Goal: Find specific page/section: Find specific page/section

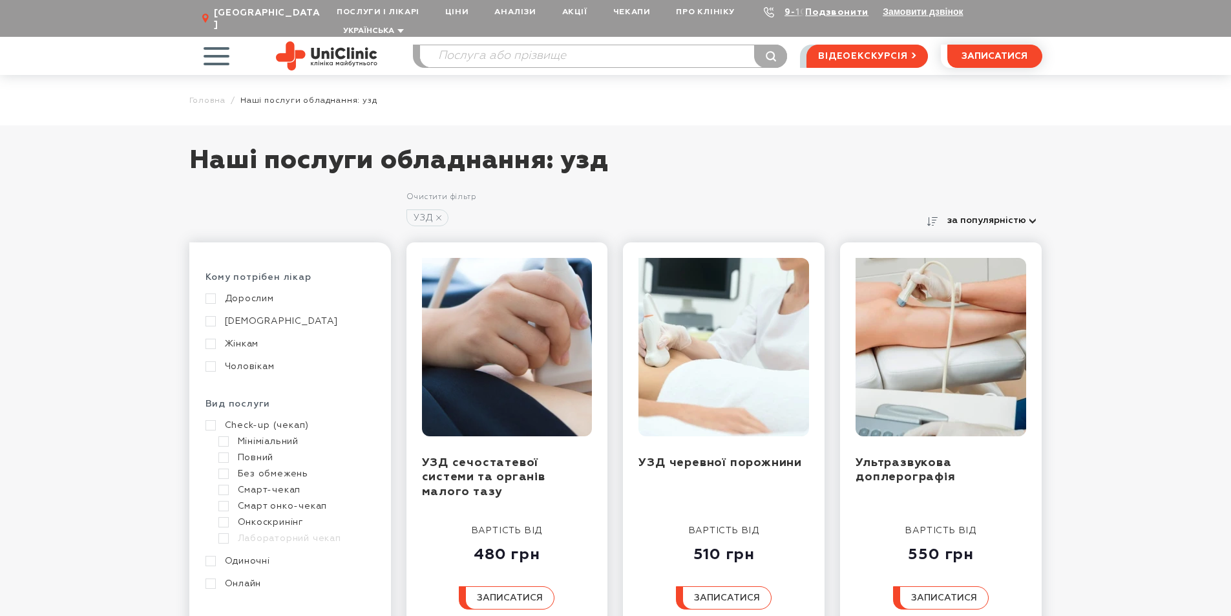
click at [236, 315] on link "[DEMOGRAPHIC_DATA]" at bounding box center [288, 321] width 166 height 12
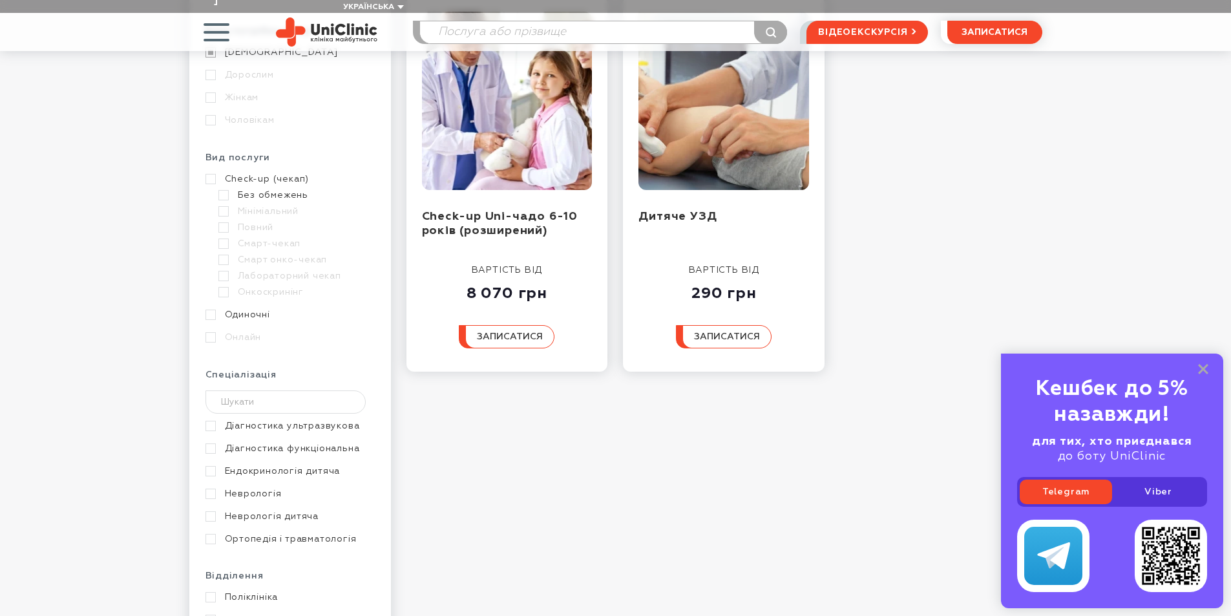
scroll to position [323, 0]
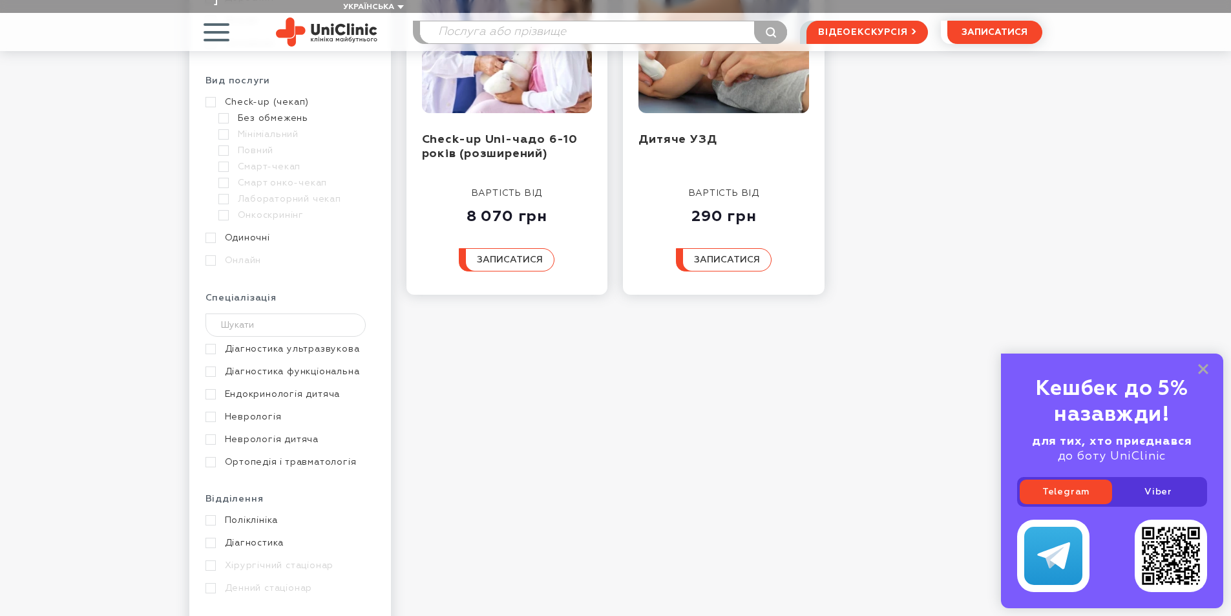
click at [269, 388] on link "Ендокринологія дитяча" at bounding box center [288, 394] width 166 height 12
